Goal: Check status

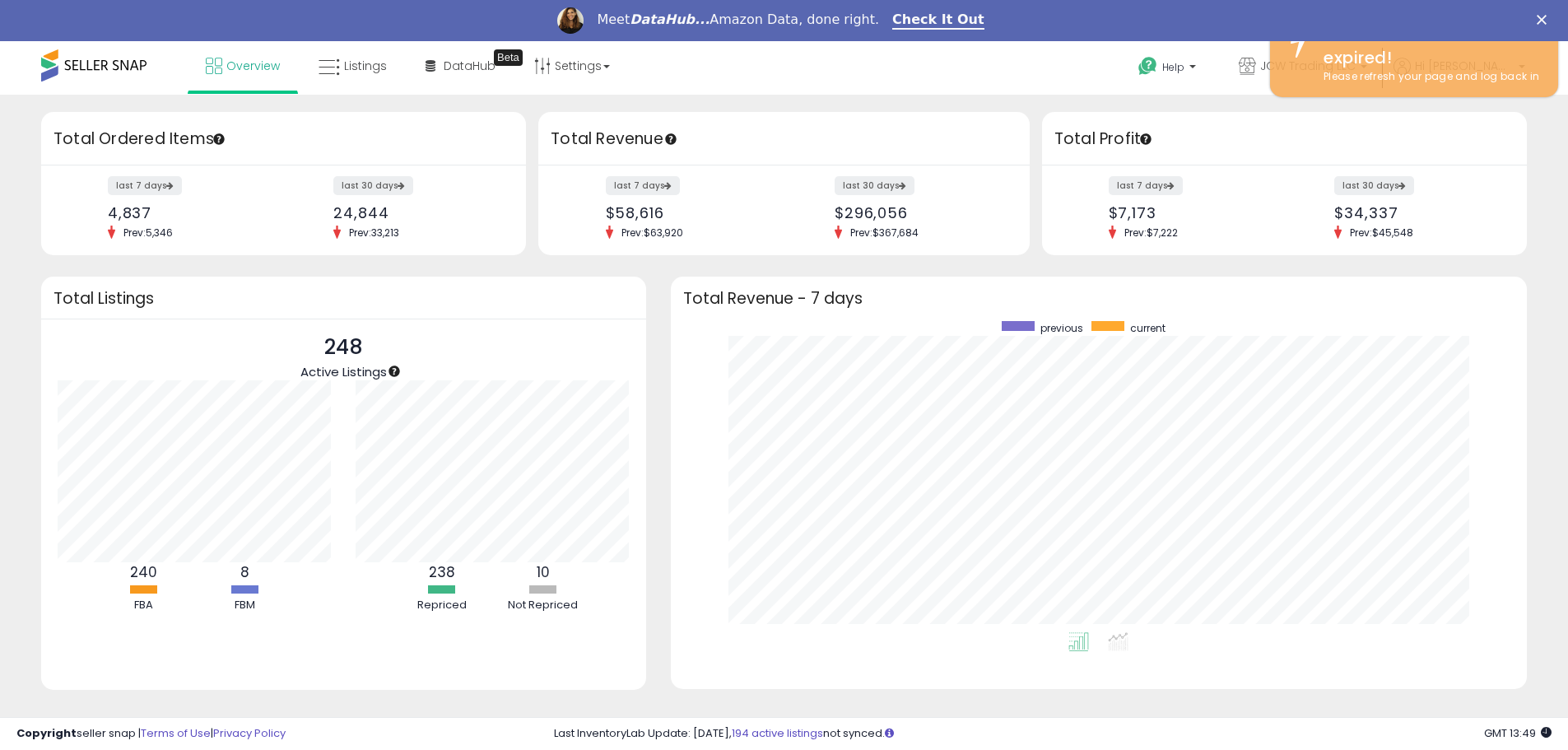
scroll to position [311, 824]
